Goal: Task Accomplishment & Management: Use online tool/utility

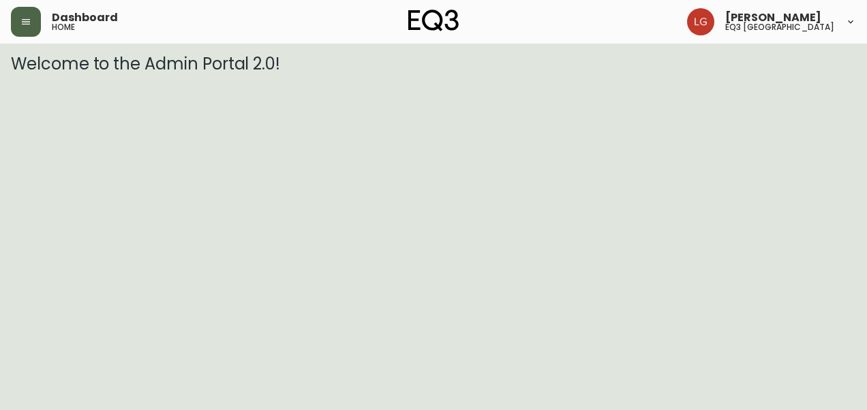
click at [20, 23] on icon "button" at bounding box center [25, 21] width 11 height 11
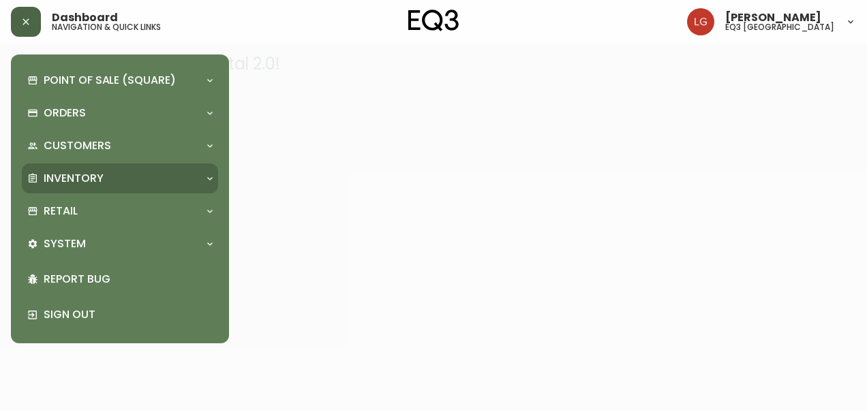
click at [84, 181] on p "Inventory" at bounding box center [74, 178] width 60 height 15
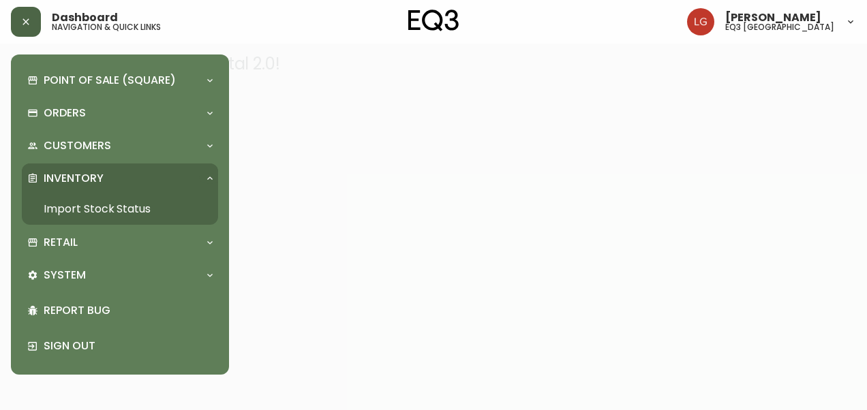
click at [97, 210] on link "Import Stock Status" at bounding box center [120, 209] width 196 height 31
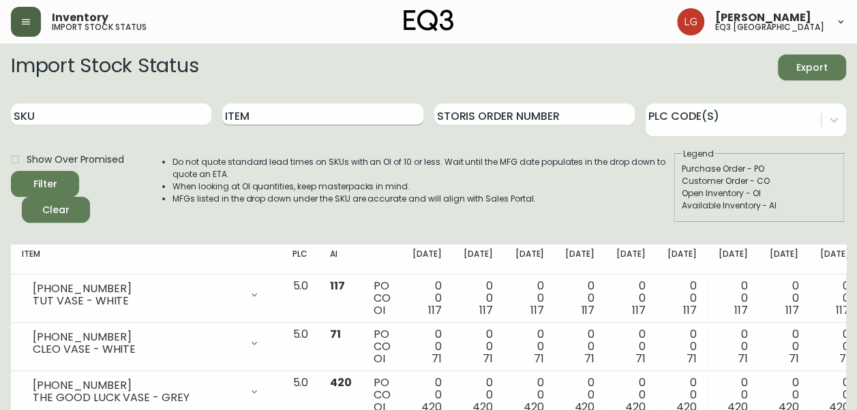
click at [263, 121] on input "Item" at bounding box center [322, 115] width 200 height 22
click at [153, 112] on input "SKU" at bounding box center [111, 115] width 200 height 22
paste input "[PHONE_NUMBER]"
type input "[PHONE_NUMBER]"
click at [11, 171] on button "Filter" at bounding box center [45, 184] width 68 height 26
